Goal: Task Accomplishment & Management: Complete application form

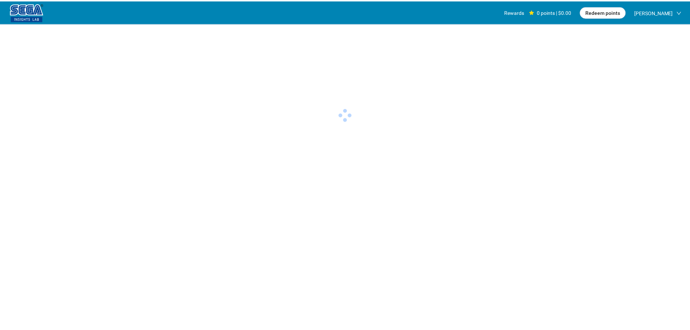
scroll to position [0, 0]
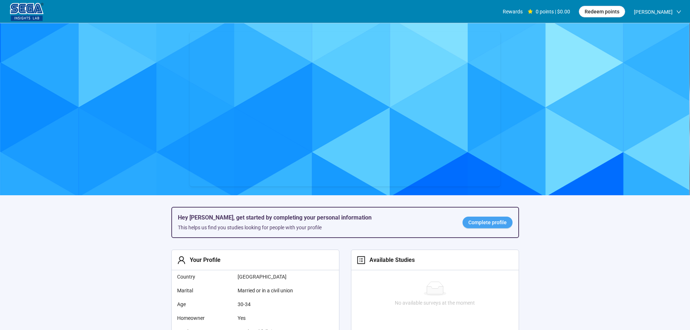
click at [474, 218] on link "Complete profile" at bounding box center [487, 222] width 50 height 12
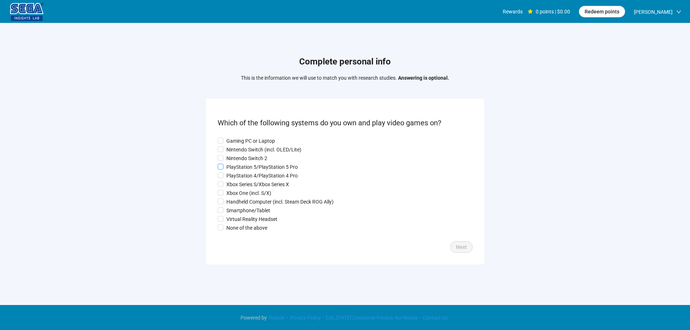
click at [248, 166] on p "PlayStation 5/PlayStation 5 Pro" at bounding box center [261, 167] width 71 height 8
click at [240, 148] on p "Nintendo Switch (incl. OLED/Lite)" at bounding box center [263, 150] width 75 height 8
click at [242, 141] on p "Gaming PC or Laptop" at bounding box center [250, 141] width 49 height 8
click at [239, 190] on p "Xbox One (incl. S/X)" at bounding box center [248, 193] width 45 height 8
drag, startPoint x: 244, startPoint y: 205, endPoint x: 244, endPoint y: 214, distance: 8.7
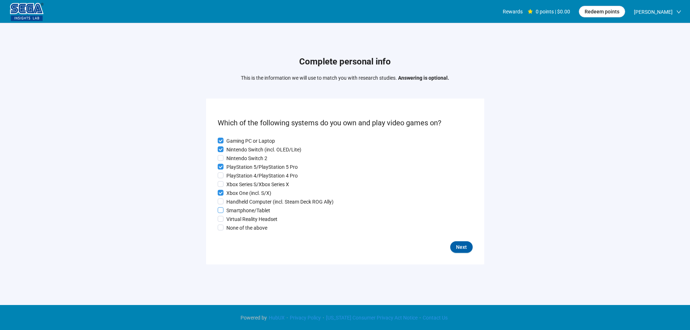
click at [244, 206] on p "Handheld Computer (incl. Steam Deck ROG Ally)" at bounding box center [279, 202] width 107 height 8
click at [244, 214] on p "Smartphone/Tablet" at bounding box center [248, 210] width 44 height 8
click at [244, 176] on p "PlayStation 4/PlayStation 4 Pro" at bounding box center [261, 176] width 71 height 8
click at [462, 244] on button "Next" at bounding box center [461, 247] width 22 height 12
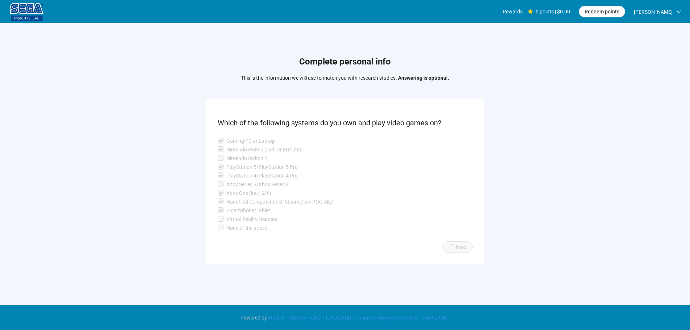
scroll to position [0, 0]
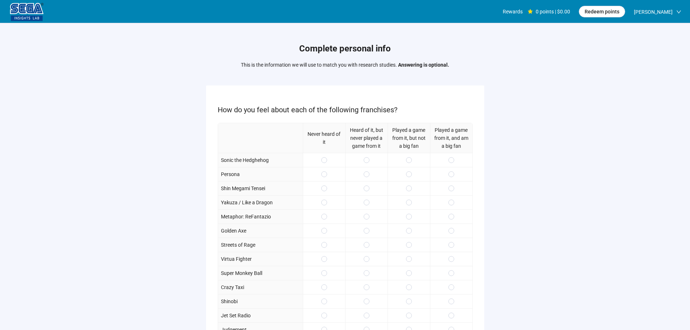
click at [405, 161] on div at bounding box center [408, 160] width 42 height 14
click at [407, 179] on div at bounding box center [408, 174] width 42 height 14
drag, startPoint x: 411, startPoint y: 194, endPoint x: 411, endPoint y: 179, distance: 14.5
click at [411, 193] on div at bounding box center [408, 188] width 42 height 14
click at [410, 173] on span at bounding box center [409, 174] width 6 height 6
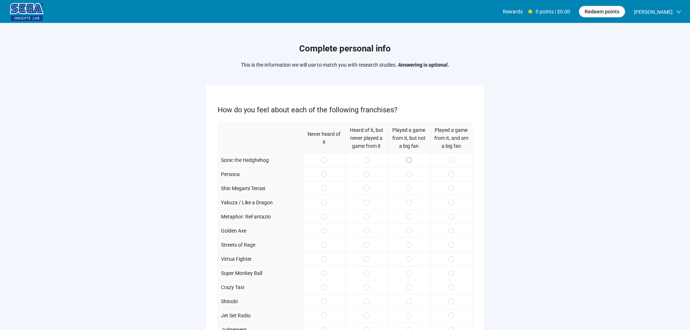
click at [411, 159] on span at bounding box center [409, 160] width 6 height 6
click at [453, 187] on span at bounding box center [451, 188] width 6 height 6
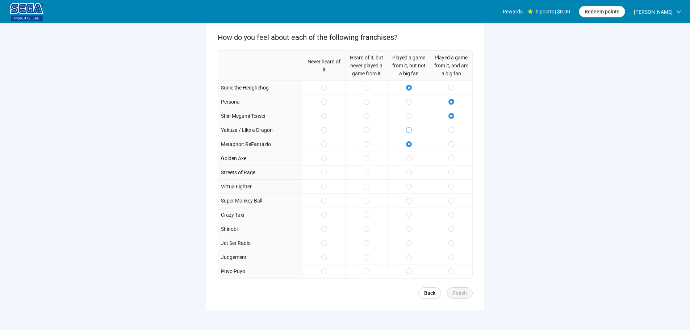
click at [408, 126] on label at bounding box center [409, 130] width 6 height 8
click at [407, 157] on span at bounding box center [409, 158] width 6 height 6
click at [452, 197] on label at bounding box center [451, 201] width 6 height 8
click at [450, 213] on span at bounding box center [451, 215] width 6 height 6
click at [451, 225] on label at bounding box center [451, 229] width 6 height 8
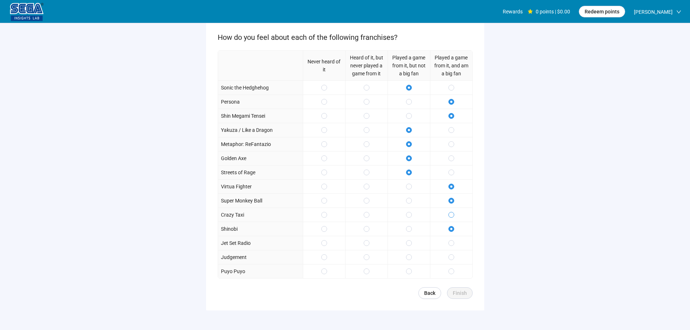
click at [449, 216] on span at bounding box center [451, 215] width 6 height 6
click at [408, 268] on span at bounding box center [409, 271] width 6 height 6
click at [454, 289] on span "Finish" at bounding box center [460, 293] width 14 height 8
